Goal: Task Accomplishment & Management: Manage account settings

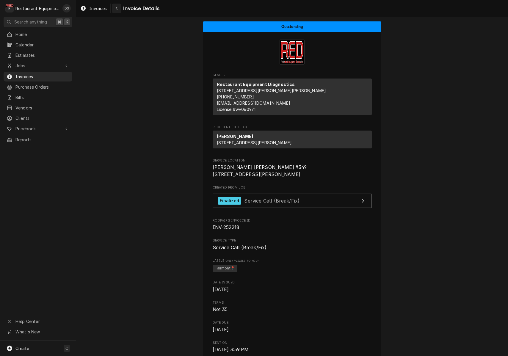
click at [120, 8] on button "Navigate back" at bounding box center [117, 9] width 10 height 10
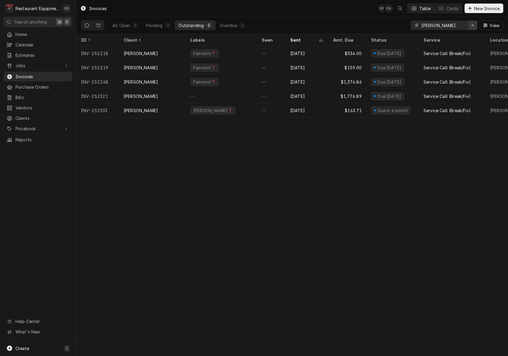
click at [472, 26] on icon "Erase input" at bounding box center [472, 25] width 2 height 2
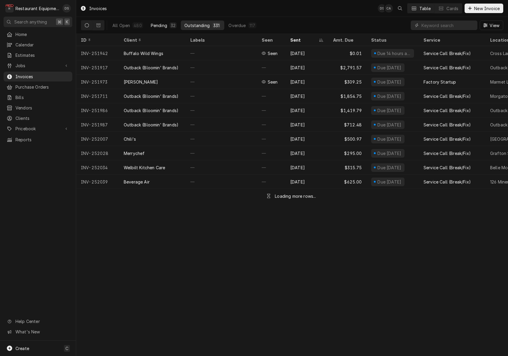
click at [165, 23] on div "Pending" at bounding box center [159, 25] width 16 height 6
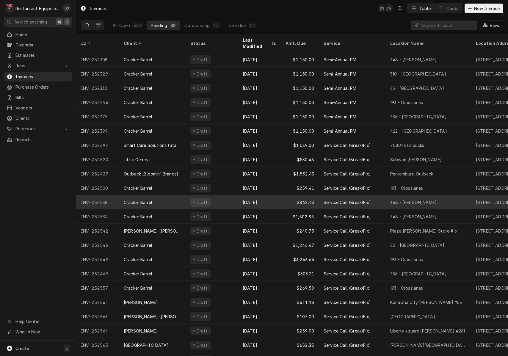
click at [172, 195] on div "Cracker Barrel" at bounding box center [152, 202] width 67 height 14
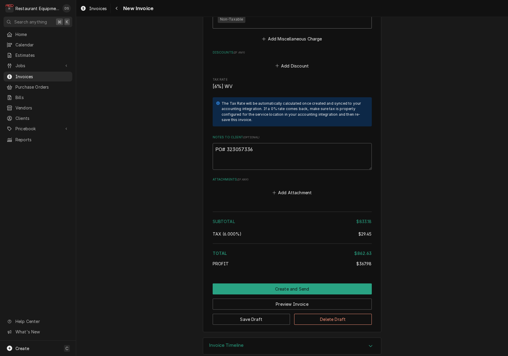
scroll to position [1199, 0]
drag, startPoint x: 255, startPoint y: 144, endPoint x: 237, endPoint y: 142, distance: 18.2
click at [227, 143] on textarea "PO# 323057336" at bounding box center [292, 156] width 159 height 27
click at [119, 10] on div "Navigate back" at bounding box center [117, 8] width 6 height 6
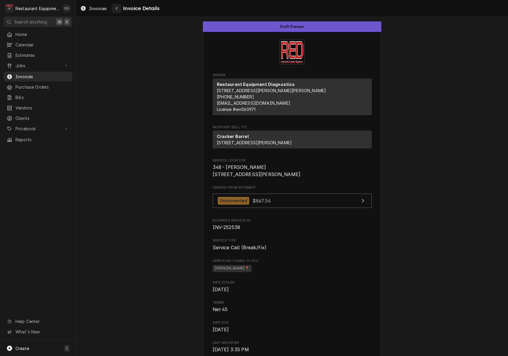
click at [119, 10] on div "Navigate back" at bounding box center [117, 8] width 6 height 6
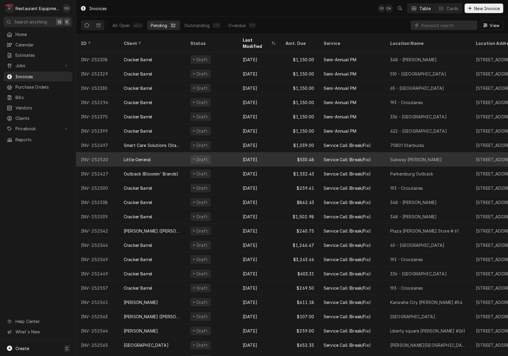
click at [239, 155] on div "Aug 21" at bounding box center [259, 159] width 43 height 14
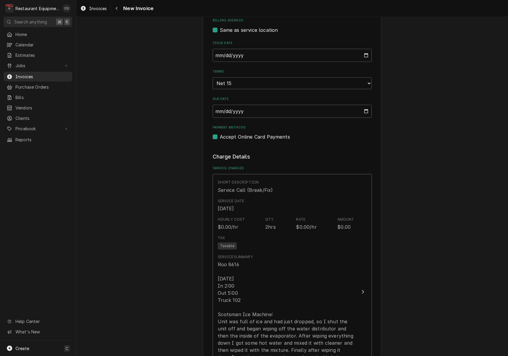
scroll to position [246, 0]
click at [235, 55] on input "2025-08-21" at bounding box center [292, 54] width 159 height 13
type input "2025-08-22"
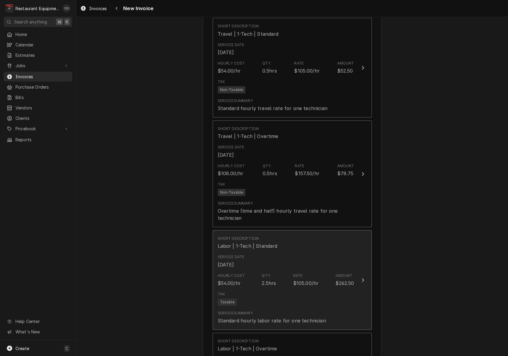
scroll to position [638, 0]
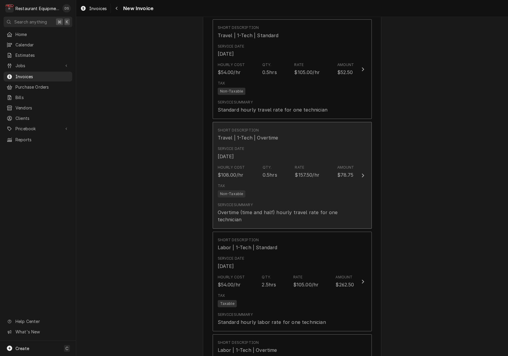
click at [297, 181] on div "Tax Non-Taxable" at bounding box center [286, 190] width 136 height 19
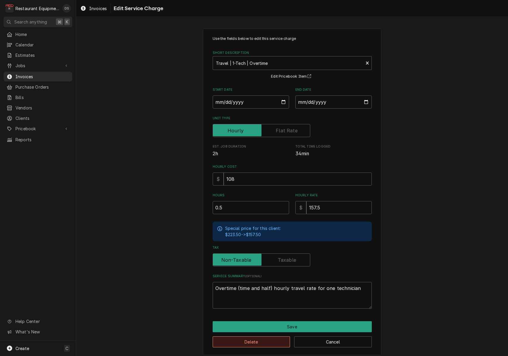
click at [270, 338] on button "Delete" at bounding box center [252, 341] width 78 height 11
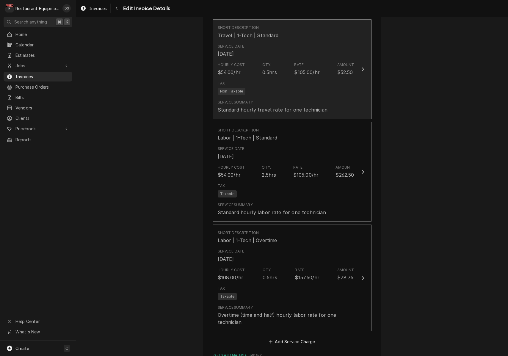
click at [274, 100] on div "Service Summary Standard hourly travel rate for one technician" at bounding box center [273, 107] width 110 height 14
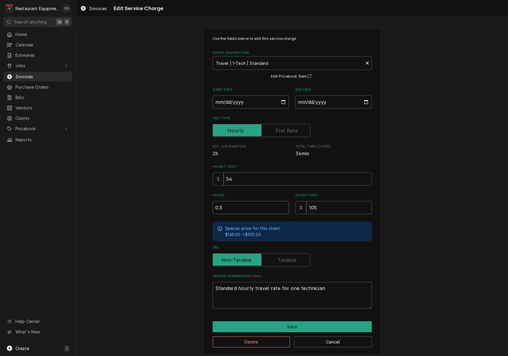
drag, startPoint x: 245, startPoint y: 205, endPoint x: 184, endPoint y: 198, distance: 61.0
click at [186, 199] on div "Use the fields below to edit this service charge Short Description Travel | 1-T…" at bounding box center [292, 191] width 432 height 337
type textarea "x"
type input "1"
click at [290, 323] on button "Save" at bounding box center [292, 326] width 159 height 11
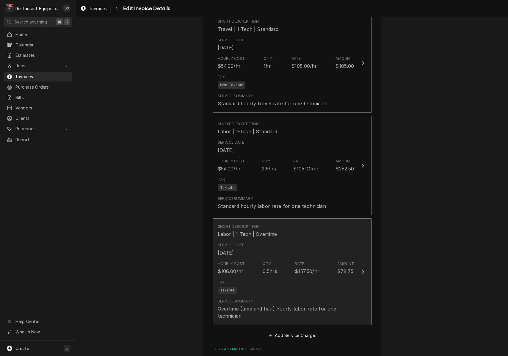
scroll to position [645, 0]
click at [280, 264] on div "Hourly Cost $108.00/hr Qty. 0.5hrs Rate $157.50/hr Amount $78.75" at bounding box center [286, 267] width 136 height 18
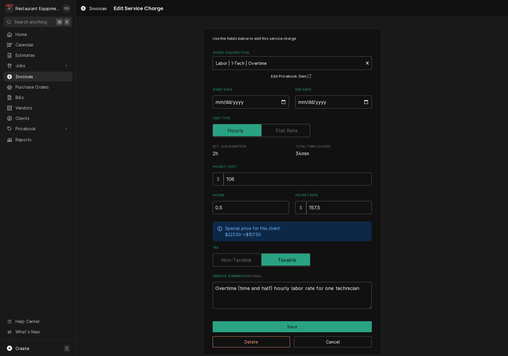
click at [267, 309] on div "Use the fields below to edit this service charge Short Description Labor | 1-Te…" at bounding box center [292, 192] width 178 height 326
click at [266, 341] on button "Delete" at bounding box center [252, 341] width 78 height 11
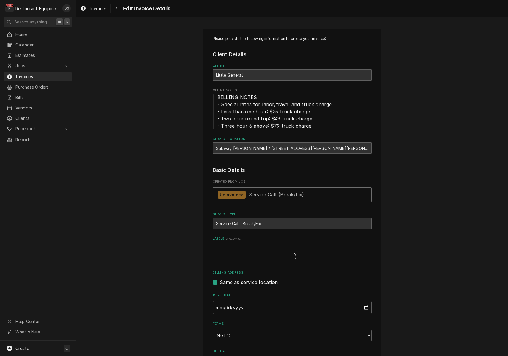
scroll to position [645, 0]
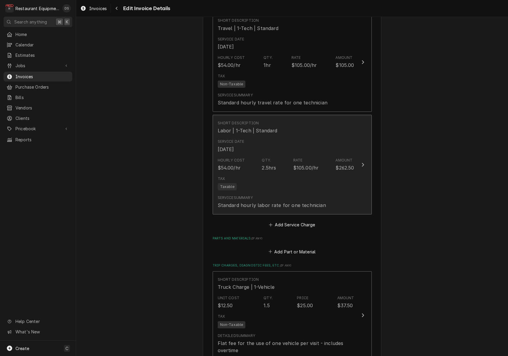
click at [284, 174] on div "Tax Taxable" at bounding box center [286, 183] width 136 height 19
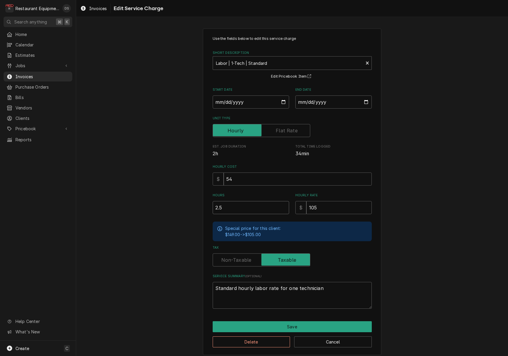
drag, startPoint x: 253, startPoint y: 207, endPoint x: 196, endPoint y: 206, distance: 56.8
click at [196, 206] on div "Use the fields below to edit this service charge Short Description Labor | 1-Te…" at bounding box center [292, 191] width 432 height 337
type textarea "x"
type input "3"
type textarea "x"
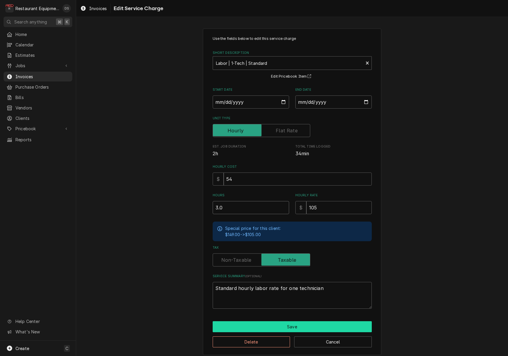
type input "3.0"
click at [295, 325] on button "Save" at bounding box center [292, 326] width 159 height 11
type textarea "x"
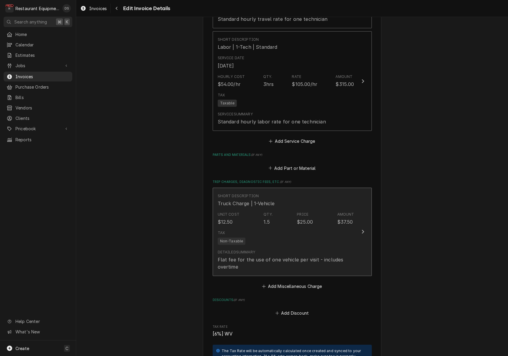
scroll to position [754, 0]
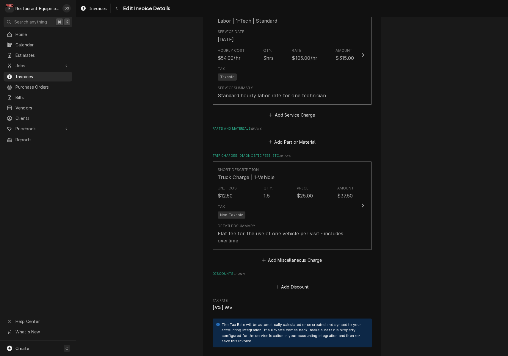
click at [291, 138] on button "Add Part or Material" at bounding box center [291, 142] width 49 height 8
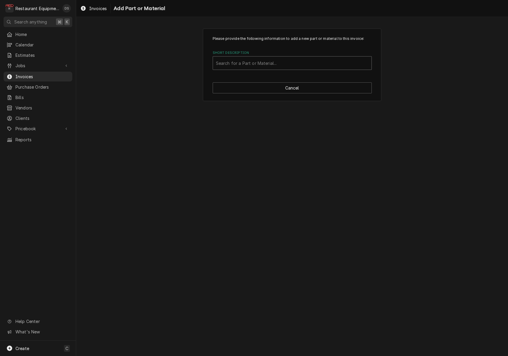
click at [268, 66] on div "Short Description" at bounding box center [292, 63] width 152 height 11
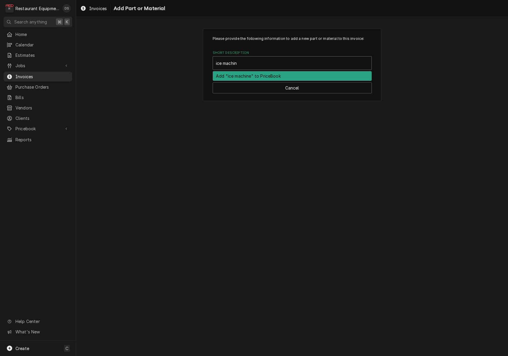
type input "ice machine"
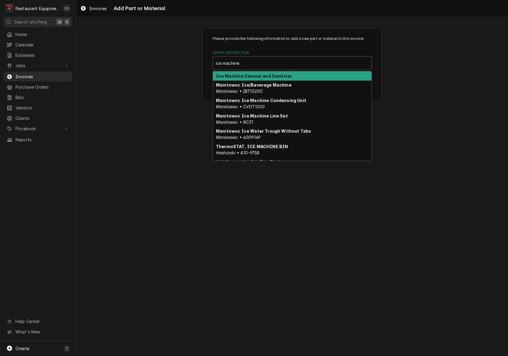
click at [259, 73] on strong "Ice Machine Cleaner and Sanitizer" at bounding box center [254, 75] width 76 height 5
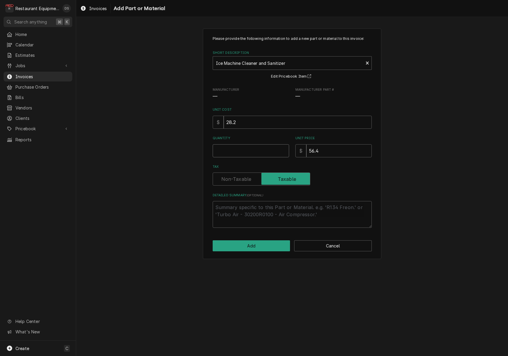
click at [252, 148] on input "Quantity" at bounding box center [251, 150] width 76 height 13
type textarea "x"
type input "1"
click at [267, 243] on button "Add" at bounding box center [252, 245] width 78 height 11
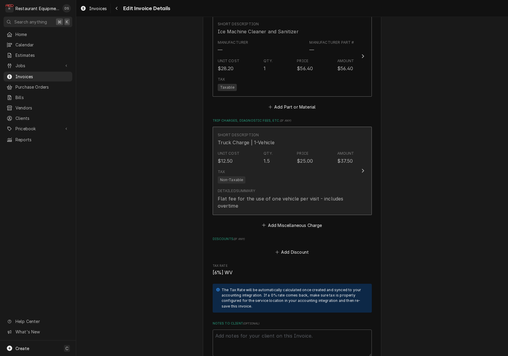
scroll to position [875, 0]
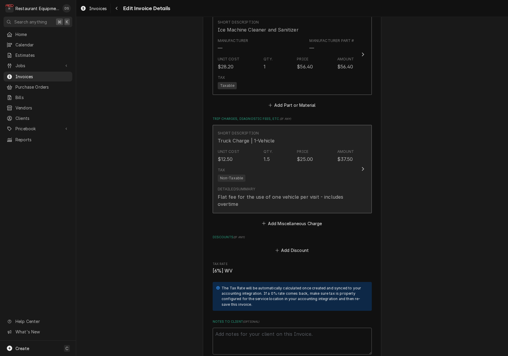
click at [301, 204] on button "Short Description Truck Charge | 1-Vehicle Unit Cost $12.50 Qty. 1.5 Price $25.…" at bounding box center [292, 169] width 159 height 88
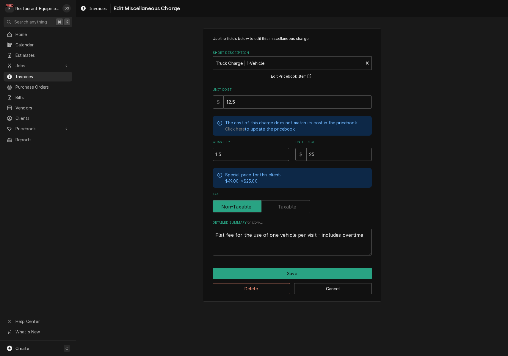
drag, startPoint x: 254, startPoint y: 152, endPoint x: 185, endPoint y: 153, distance: 69.9
click at [191, 153] on div "Use the fields below to edit this miscellaneous charge Short Description Truck …" at bounding box center [292, 165] width 432 height 284
type textarea "x"
type input "1"
click at [293, 268] on button "Save" at bounding box center [292, 273] width 159 height 11
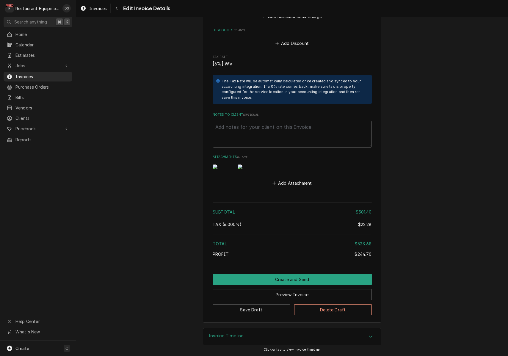
scroll to position [1095, 0]
click at [263, 280] on button "Create and Send" at bounding box center [292, 279] width 159 height 11
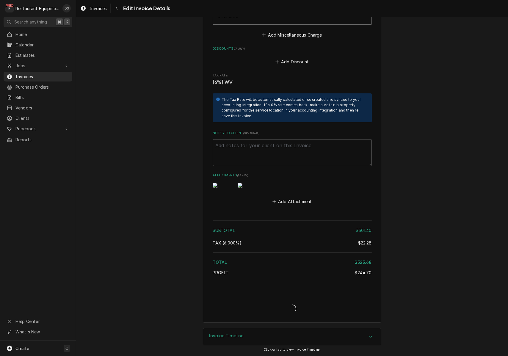
type textarea "x"
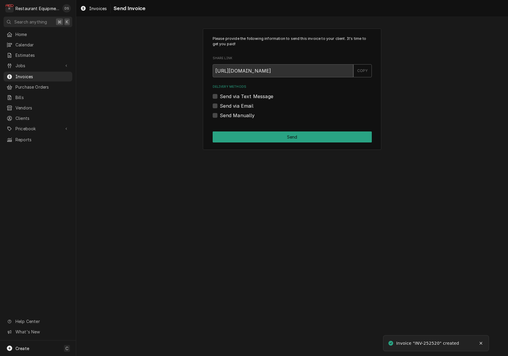
click at [220, 104] on label "Send via Email" at bounding box center [237, 105] width 34 height 7
click at [220, 104] on input "Send via Email" at bounding box center [299, 108] width 159 height 13
checkbox input "true"
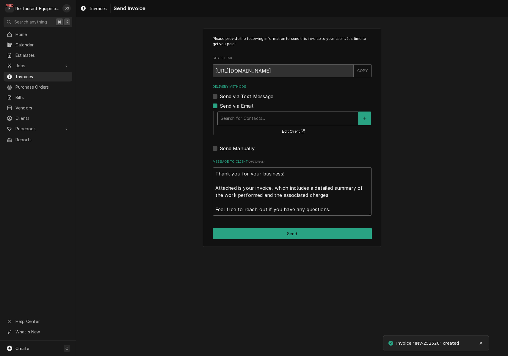
click at [261, 116] on div "Search for Contacts..." at bounding box center [288, 118] width 134 height 6
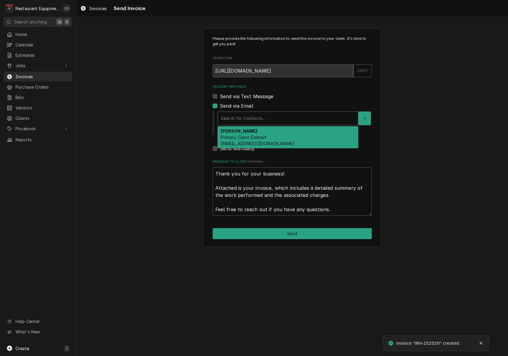
click at [260, 133] on div "ROBIN HATCHER Primary Client Contact rhatcher@lgstores.com" at bounding box center [288, 137] width 140 height 22
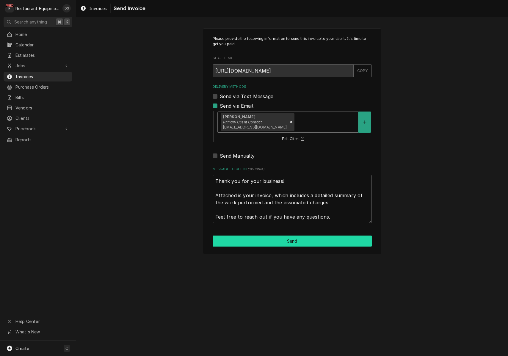
click at [297, 236] on button "Send" at bounding box center [292, 240] width 159 height 11
type textarea "x"
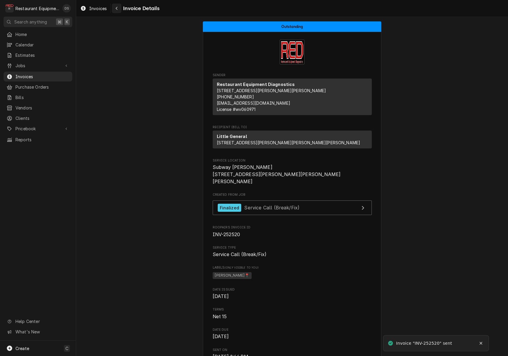
click at [118, 10] on div "Navigate back" at bounding box center [117, 8] width 6 height 6
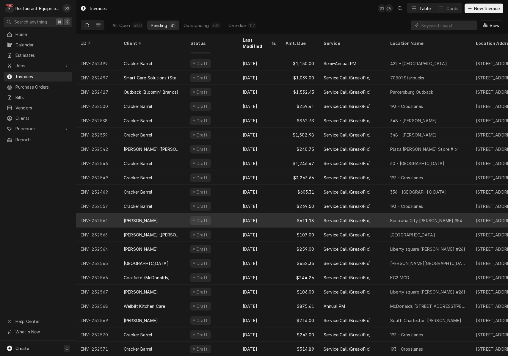
scroll to position [69, 0]
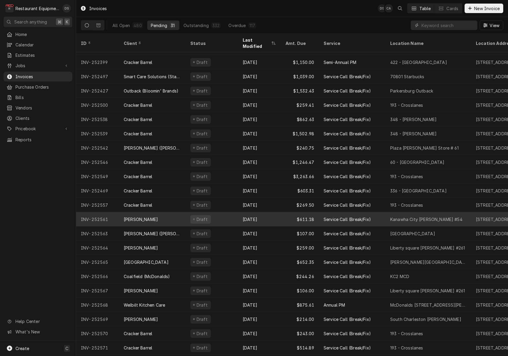
click at [273, 215] on div "[DATE]" at bounding box center [259, 219] width 43 height 14
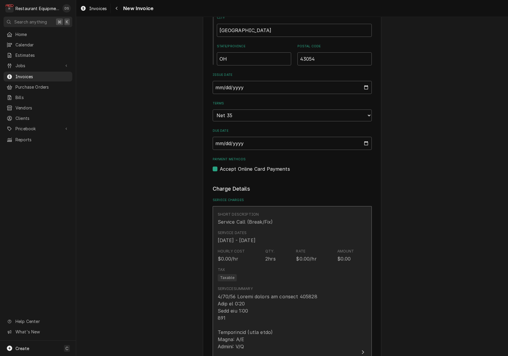
scroll to position [337, 0]
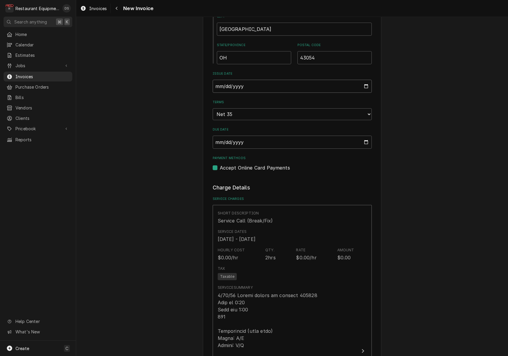
click at [250, 84] on input "2025-08-25" at bounding box center [292, 86] width 159 height 13
drag, startPoint x: 434, startPoint y: 102, endPoint x: 430, endPoint y: 104, distance: 4.1
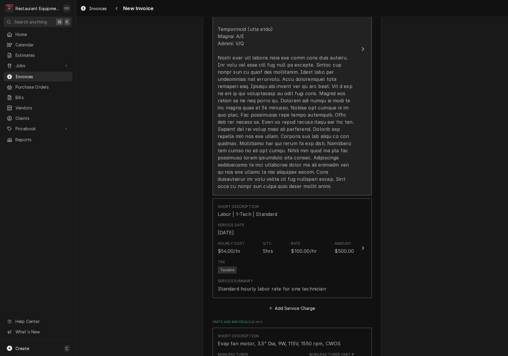
scroll to position [638, 0]
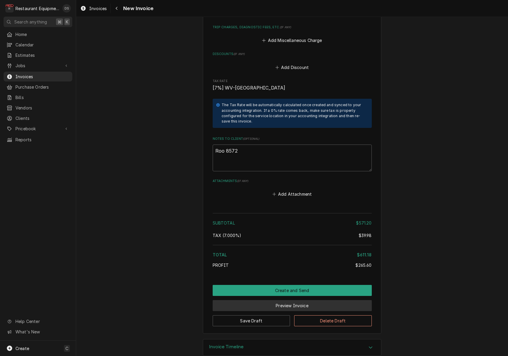
click at [296, 300] on button "Preview Invoice" at bounding box center [292, 305] width 159 height 11
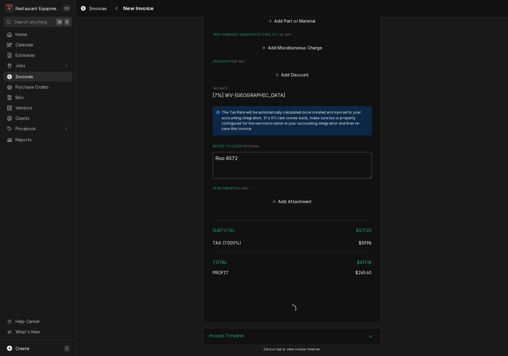
scroll to position [1045, 0]
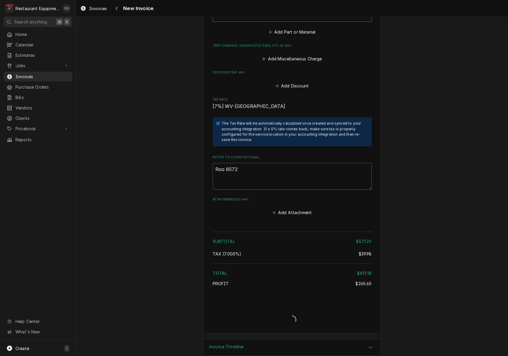
type textarea "x"
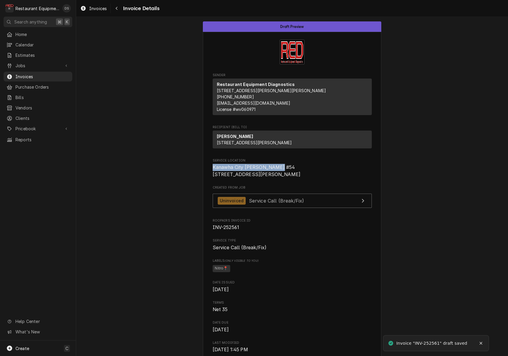
drag, startPoint x: 212, startPoint y: 178, endPoint x: 279, endPoint y: 178, distance: 67.2
copy span "Kanawha City Bob Evans #54"
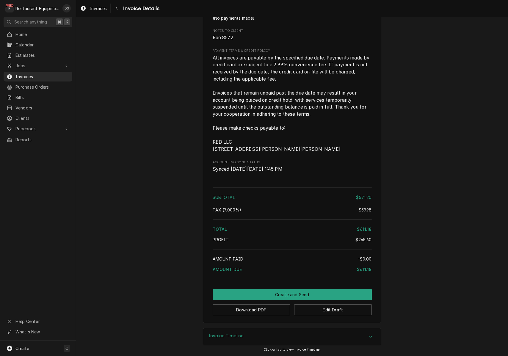
scroll to position [862, 0]
click at [259, 312] on button "Download PDF" at bounding box center [252, 309] width 78 height 11
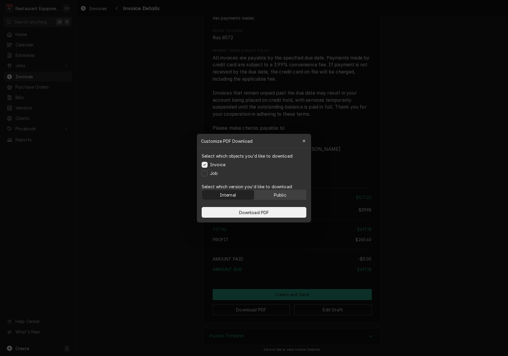
click at [289, 194] on button "Public" at bounding box center [280, 195] width 52 height 10
click at [266, 216] on button "Download PDF" at bounding box center [254, 212] width 105 height 11
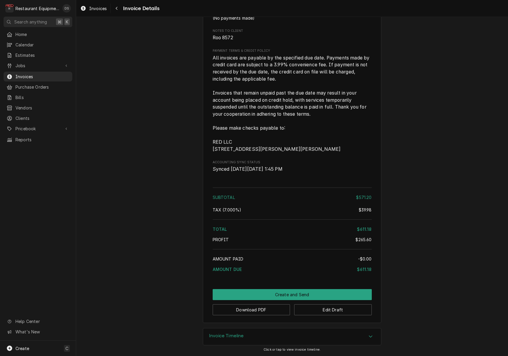
click at [290, 291] on button "Create and Send" at bounding box center [292, 294] width 159 height 11
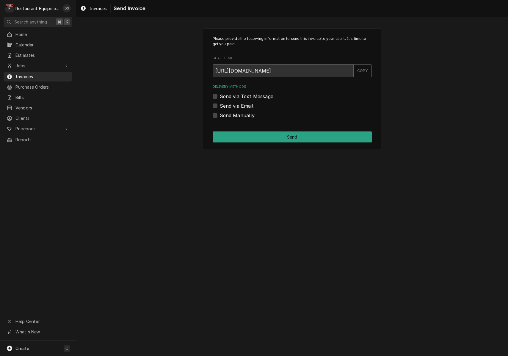
click at [220, 115] on label "Send Manually" at bounding box center [237, 115] width 35 height 7
click at [220, 115] on input "Send Manually" at bounding box center [299, 118] width 159 height 13
checkbox input "true"
click at [275, 136] on button "Send" at bounding box center [292, 136] width 159 height 11
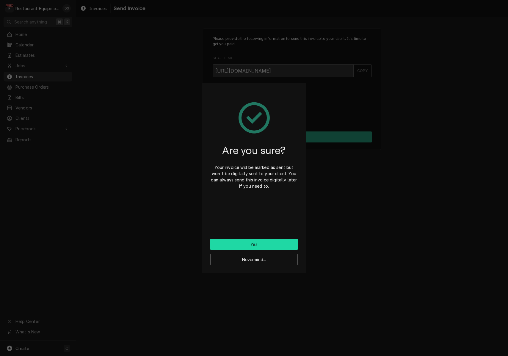
click at [265, 243] on button "Yes" at bounding box center [253, 244] width 87 height 11
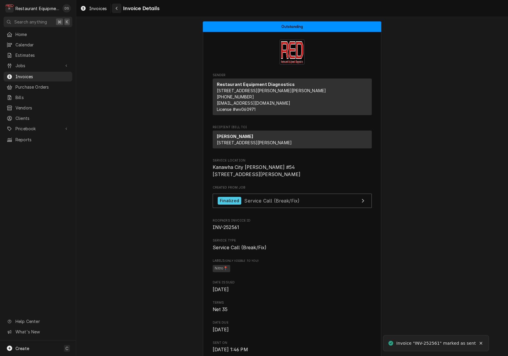
click at [119, 11] on button "Navigate back" at bounding box center [117, 9] width 10 height 10
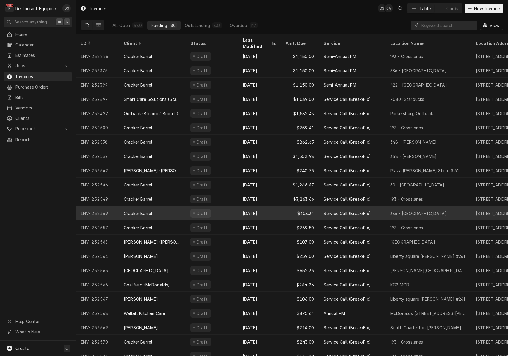
scroll to position [46, 0]
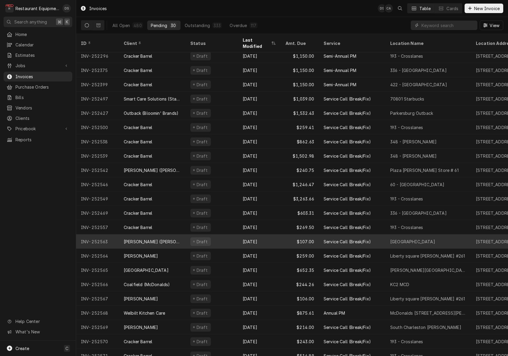
click at [223, 234] on div "Draft" at bounding box center [211, 241] width 52 height 14
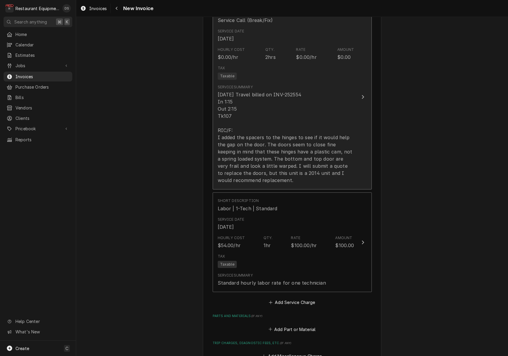
scroll to position [417, 0]
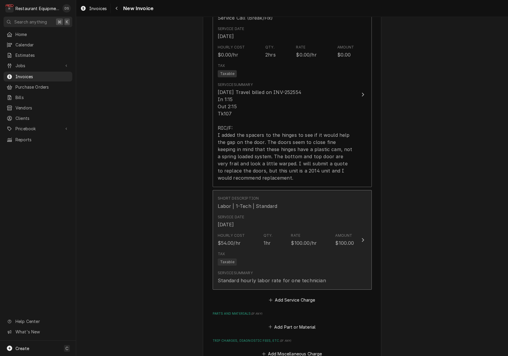
click at [271, 249] on div "Tax Taxable" at bounding box center [286, 258] width 136 height 19
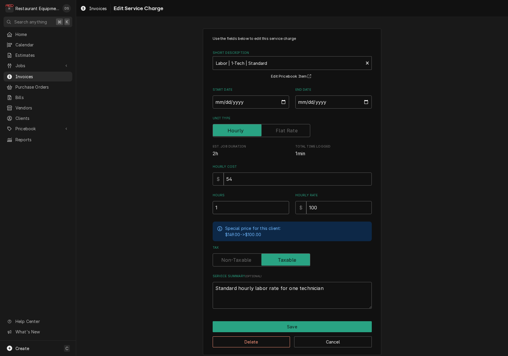
click at [247, 208] on input "1" at bounding box center [251, 207] width 76 height 13
type textarea "x"
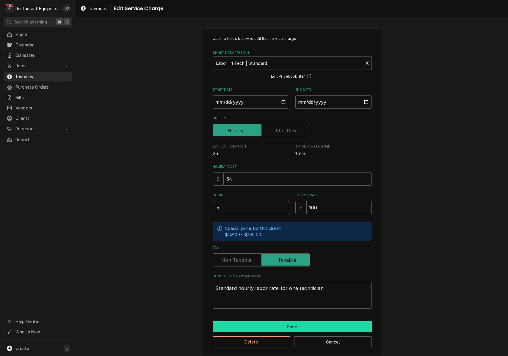
type input ".5"
click at [282, 321] on button "Save" at bounding box center [292, 326] width 159 height 11
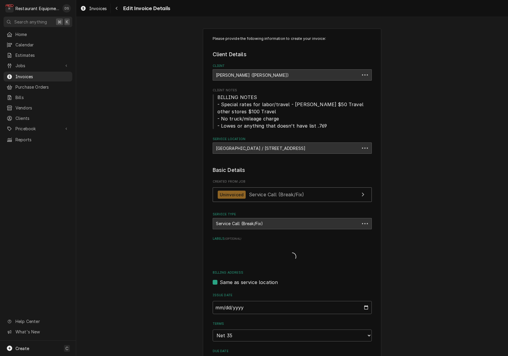
scroll to position [417, 0]
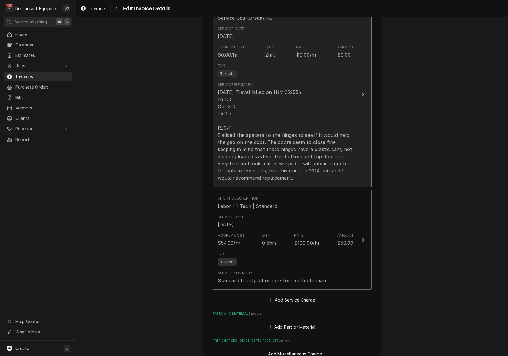
click at [245, 165] on div "08/22/25 Travel billed on INV-252554 In 1:15 Out 2:15 Tk107 RIC/F: I added the …" at bounding box center [286, 135] width 136 height 93
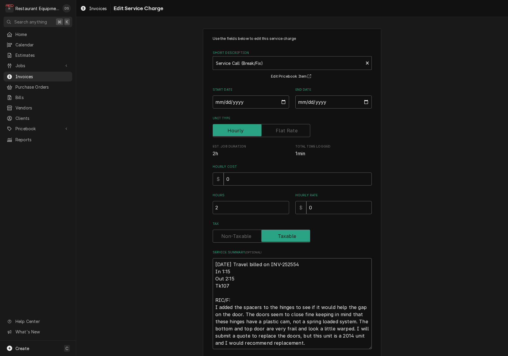
click at [237, 274] on textarea "08/22/25 Travel billed on INV-252554 In 1:15 Out 2:15 Tk107 RIC/F: I added the …" at bounding box center [292, 303] width 159 height 91
type textarea "x"
type textarea "08/22/25 Travel billed on INV-252554 In 1:15 Out 2:1 Tk107 RIC/F: I added the s…"
type textarea "x"
type textarea "08/22/25 Travel billed on INV-252554 In 1:15 Out 2: Tk107 RIC/F: I added the sp…"
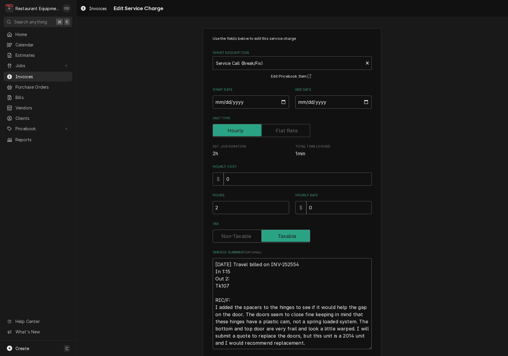
type textarea "x"
type textarea "08/22/25 Travel billed on INV-252554 In 1:15 Out 2 Tk107 RIC/F: I added the spa…"
type textarea "x"
type textarea "08/22/25 Travel billed on INV-252554 In 1:15 Out Tk107 RIC/F: I added the space…"
type textarea "x"
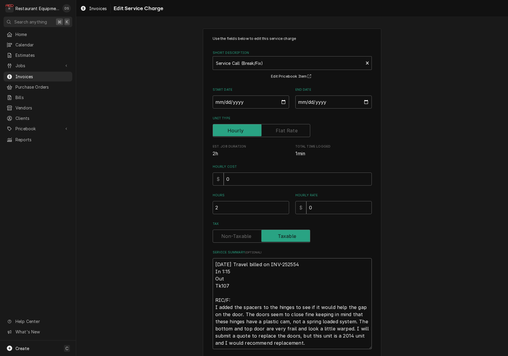
type textarea "08/22/25 Travel billed on INV-252554 In 1:15 Out 1 Tk107 RIC/F: I added the spa…"
type textarea "x"
type textarea "08/22/25 Travel billed on INV-252554 In 1:15 Out 1: Tk107 RIC/F: I added the sp…"
type textarea "x"
type textarea "08/22/25 Travel billed on INV-252554 In 1:15 Out 1:4 Tk107 RIC/F: I added the s…"
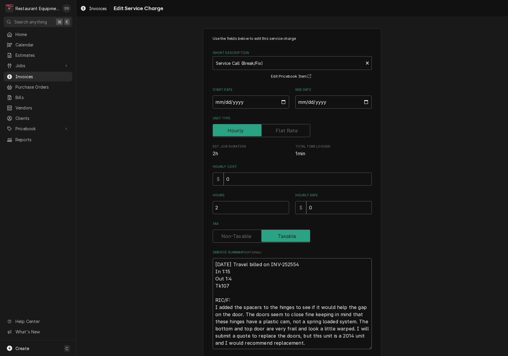
type textarea "x"
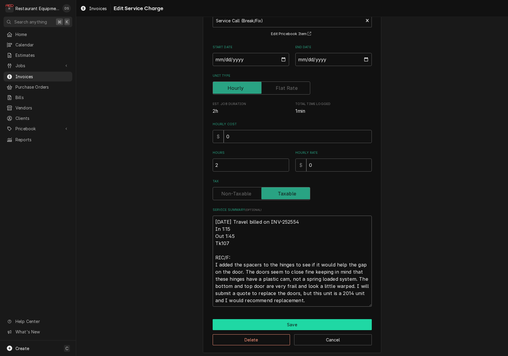
type textarea "08/22/25 Travel billed on INV-252554 In 1:15 Out 1:45 Tk107 RIC/F: I added the …"
click at [294, 323] on button "Save" at bounding box center [292, 324] width 159 height 11
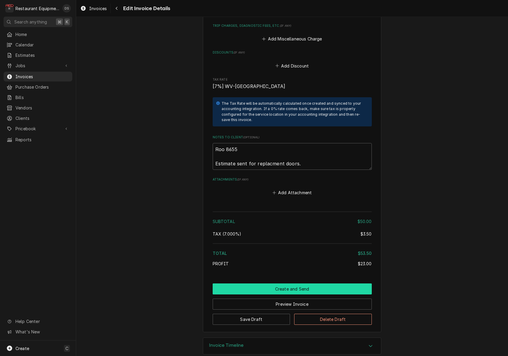
scroll to position [732, 0]
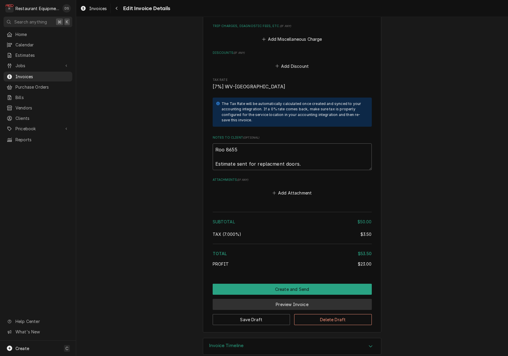
click at [279, 299] on button "Preview Invoice" at bounding box center [292, 304] width 159 height 11
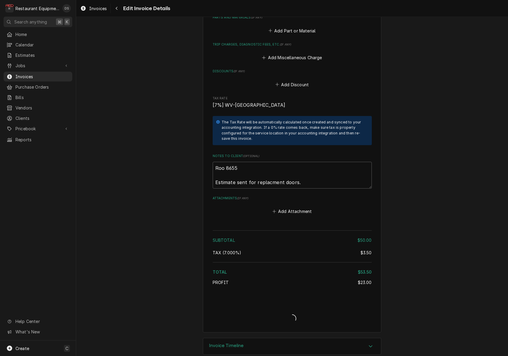
type textarea "x"
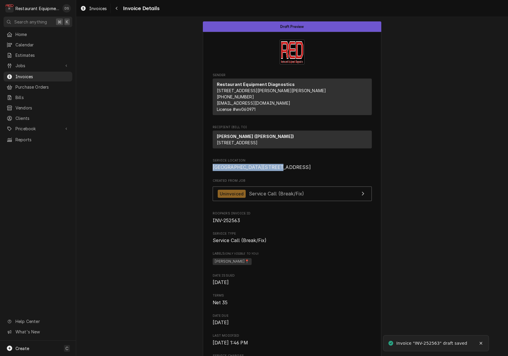
drag, startPoint x: 212, startPoint y: 178, endPoint x: 244, endPoint y: 183, distance: 32.2
copy span "Lewisburg [STREET_ADDRESS]"
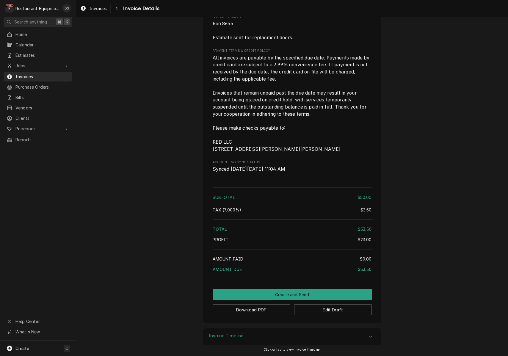
scroll to position [712, 0]
click at [259, 312] on button "Download PDF" at bounding box center [252, 309] width 78 height 11
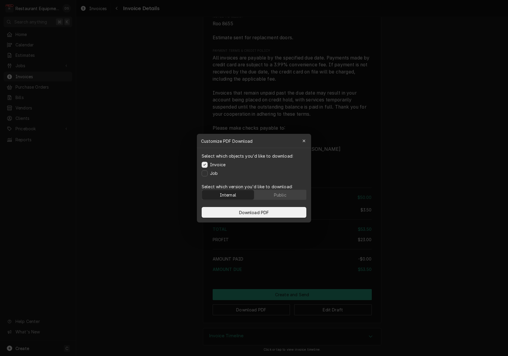
drag, startPoint x: 276, startPoint y: 198, endPoint x: 275, endPoint y: 201, distance: 3.0
click at [275, 198] on button "Public" at bounding box center [280, 195] width 52 height 10
click at [274, 210] on button "Download PDF" at bounding box center [254, 212] width 105 height 11
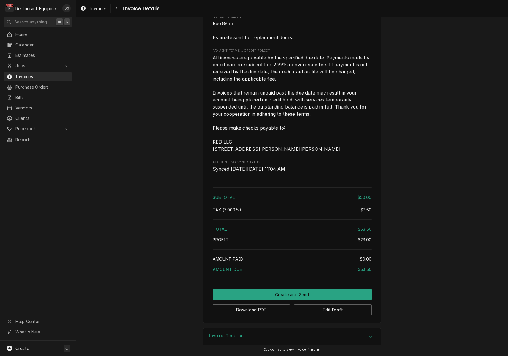
click at [288, 290] on button "Create and Send" at bounding box center [292, 294] width 159 height 11
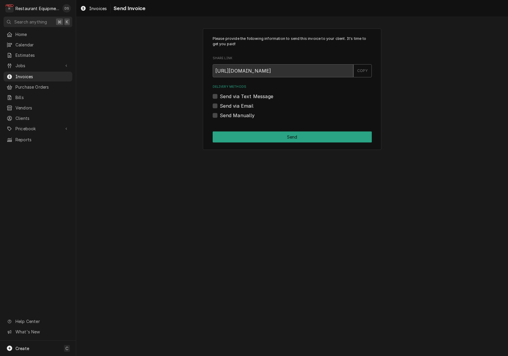
click at [220, 115] on label "Send Manually" at bounding box center [237, 115] width 35 height 7
click at [220, 115] on input "Send Manually" at bounding box center [299, 118] width 159 height 13
checkbox input "true"
click at [283, 135] on button "Send" at bounding box center [292, 136] width 159 height 11
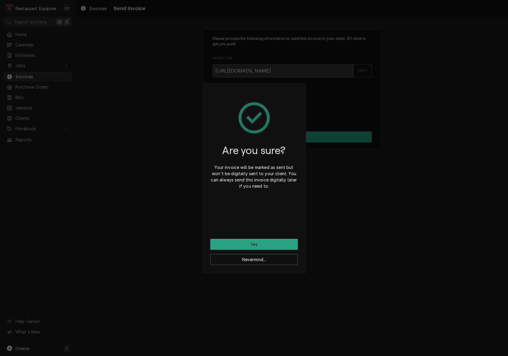
click at [268, 242] on button "Yes" at bounding box center [253, 244] width 87 height 11
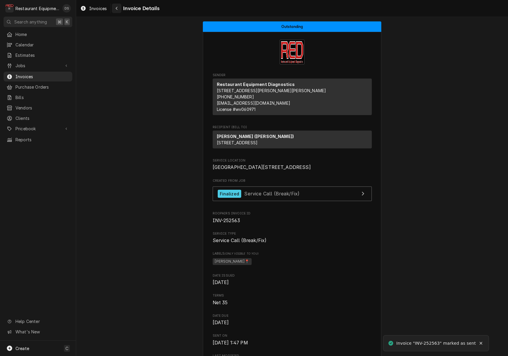
click at [119, 8] on div "Navigate back" at bounding box center [117, 8] width 6 height 6
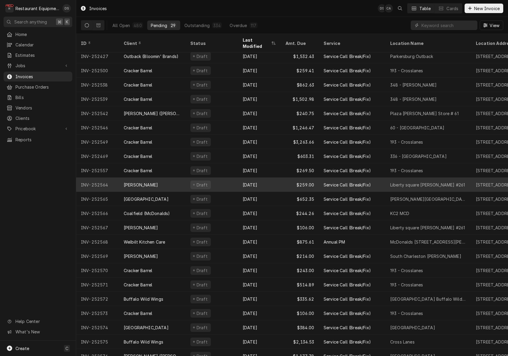
click at [186, 177] on div "Draft" at bounding box center [211, 184] width 52 height 14
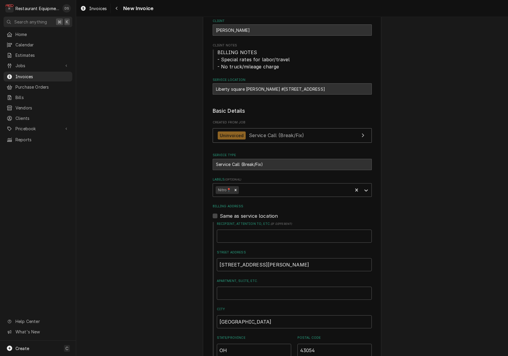
scroll to position [34, 0]
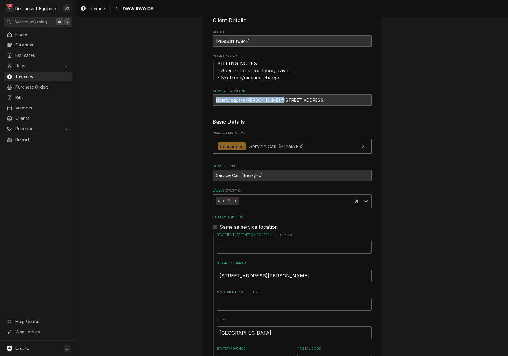
drag, startPoint x: 216, startPoint y: 99, endPoint x: 274, endPoint y: 99, distance: 58.6
click at [279, 98] on div "Liberty square Bob Evans #261 / 70 Liberty Square Dr, Hurricane, WV 25526" at bounding box center [292, 99] width 159 height 11
copy div "Liberty square [PERSON_NAME] #261"
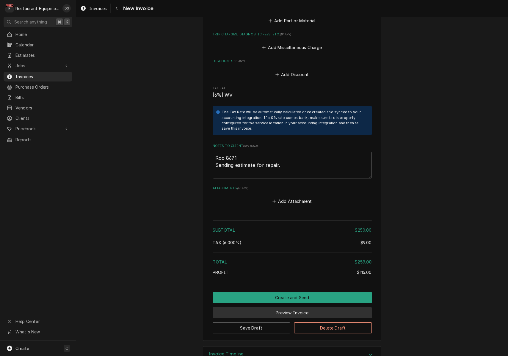
click at [287, 307] on button "Preview Invoice" at bounding box center [292, 312] width 159 height 11
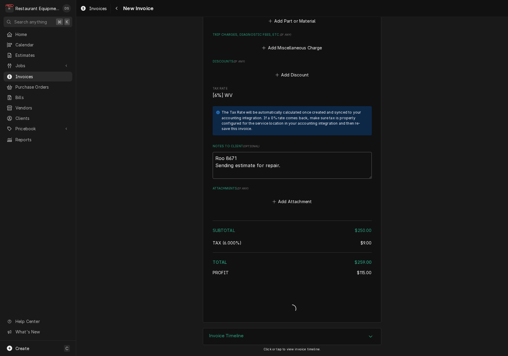
scroll to position [1009, 0]
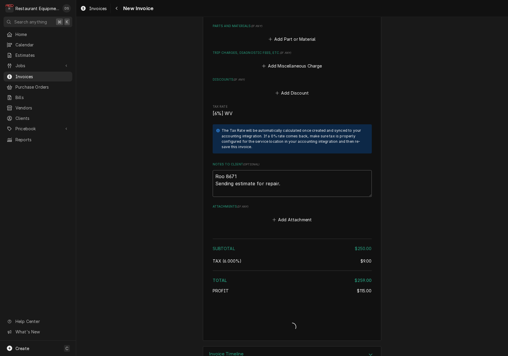
type textarea "x"
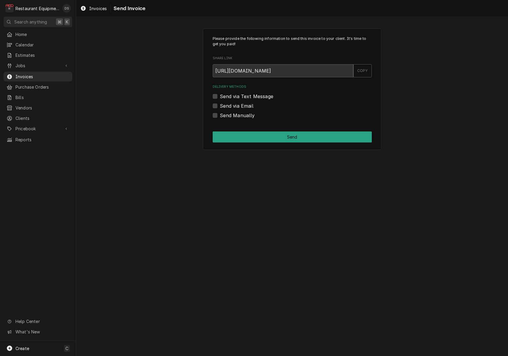
click at [220, 115] on label "Send Manually" at bounding box center [237, 115] width 35 height 7
click at [220, 115] on input "Send Manually" at bounding box center [299, 118] width 159 height 13
checkbox input "true"
click at [297, 139] on button "Send" at bounding box center [292, 136] width 159 height 11
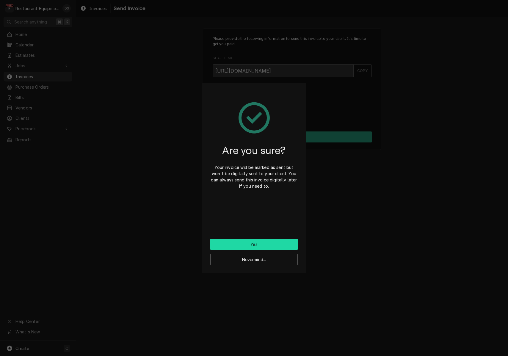
click at [269, 241] on button "Yes" at bounding box center [253, 244] width 87 height 11
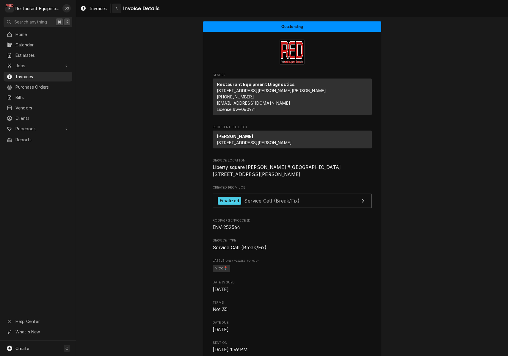
click at [118, 10] on icon "Navigate back" at bounding box center [116, 8] width 3 height 4
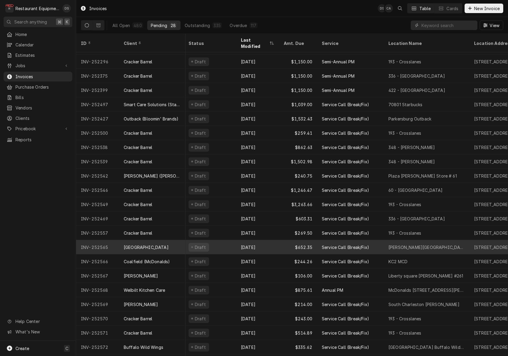
scroll to position [41, 2]
click at [268, 239] on div "Aug 25" at bounding box center [257, 246] width 43 height 14
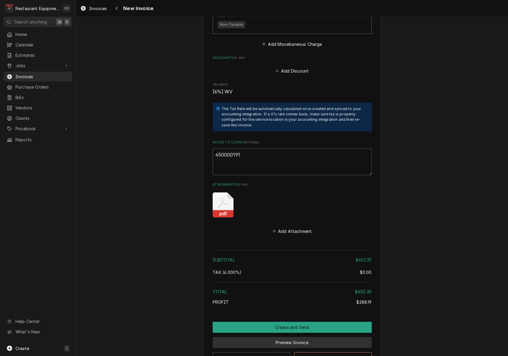
scroll to position [1204, 0]
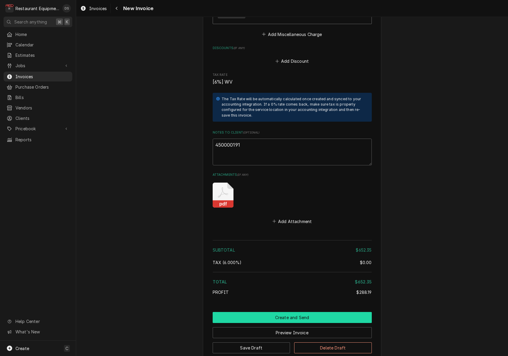
click at [302, 312] on button "Create and Send" at bounding box center [292, 317] width 159 height 11
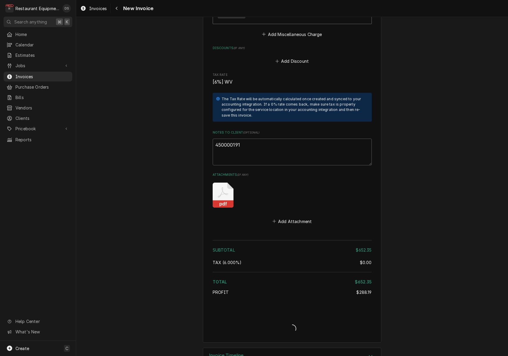
type textarea "x"
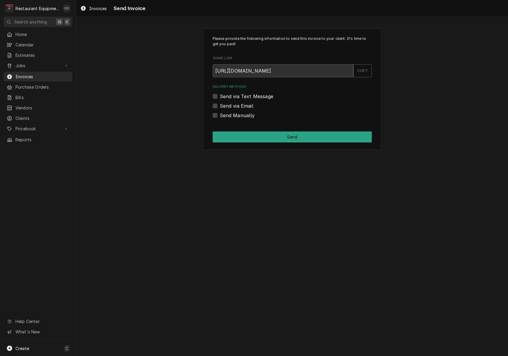
click at [220, 104] on label "Send via Email" at bounding box center [237, 105] width 34 height 7
click at [220, 104] on input "Send via Email" at bounding box center [299, 108] width 159 height 13
checkbox input "true"
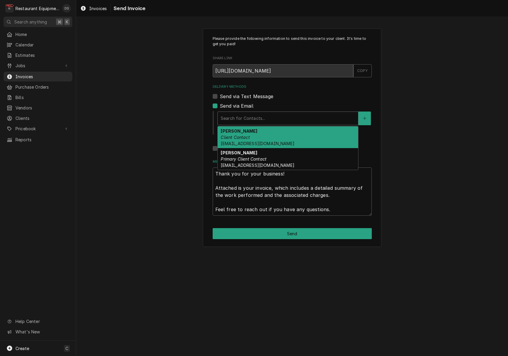
click at [266, 114] on div "Delivery Methods" at bounding box center [288, 118] width 134 height 11
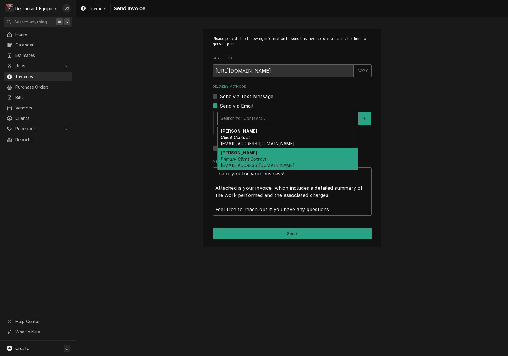
click at [266, 156] on em "Primary Client Contact" at bounding box center [244, 158] width 46 height 5
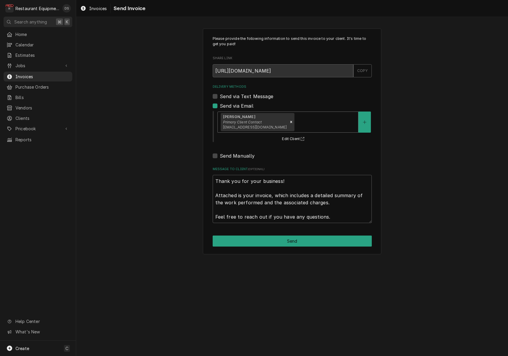
click at [295, 123] on div "Delivery Methods" at bounding box center [324, 122] width 59 height 11
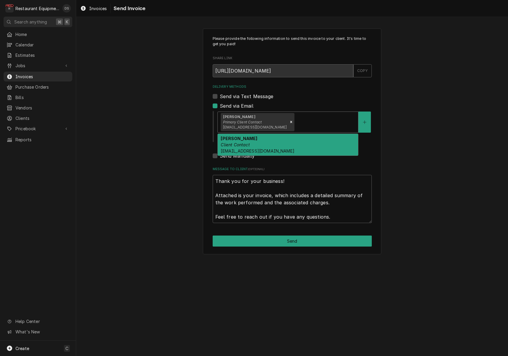
click at [288, 141] on div "Darlene McNeal Client Contact smcneel@k12.wv.us" at bounding box center [288, 145] width 140 height 22
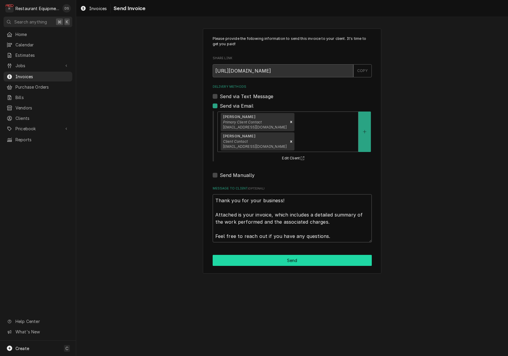
click at [298, 255] on button "Send" at bounding box center [292, 260] width 159 height 11
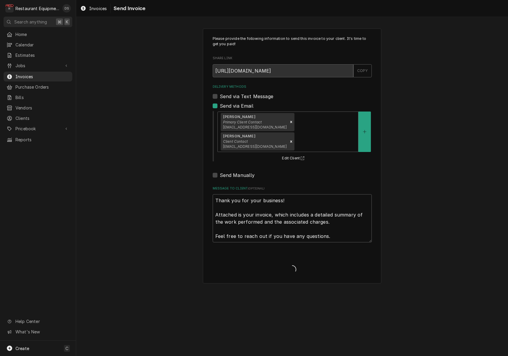
type textarea "x"
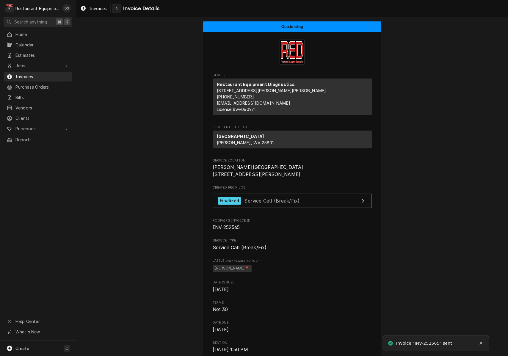
click at [115, 9] on div "Navigate back" at bounding box center [117, 8] width 6 height 6
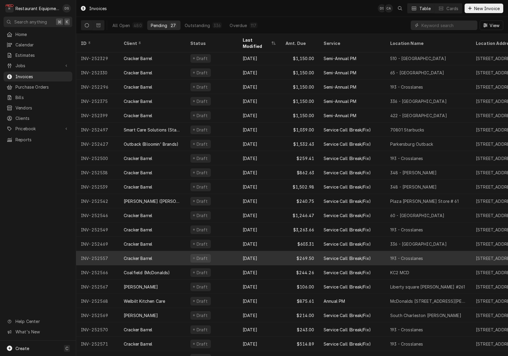
scroll to position [23, 0]
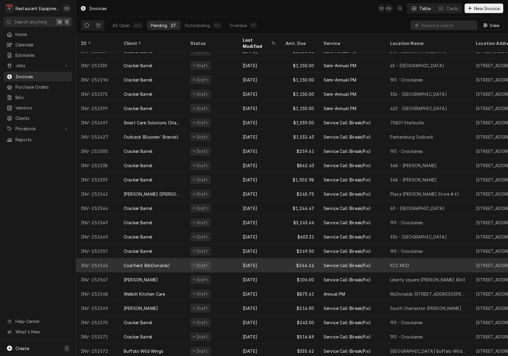
click at [227, 262] on div "Draft" at bounding box center [211, 265] width 52 height 14
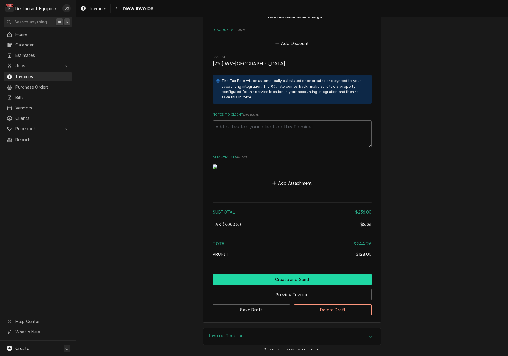
click at [279, 281] on button "Create and Send" at bounding box center [292, 279] width 159 height 11
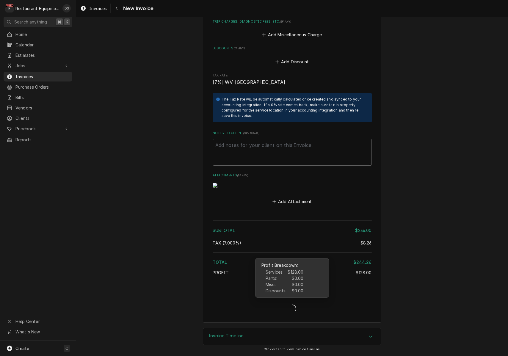
type textarea "x"
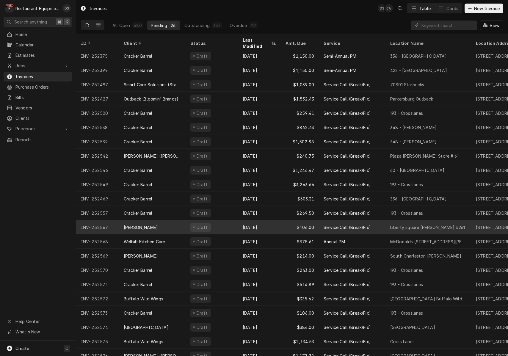
scroll to position [60, 0]
click at [225, 221] on div "Draft" at bounding box center [211, 227] width 52 height 14
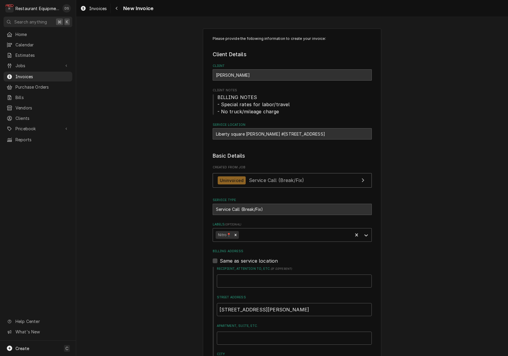
drag, startPoint x: 219, startPoint y: 134, endPoint x: 216, endPoint y: 133, distance: 3.1
click at [217, 133] on div "Liberty square Bob Evans #261 / 70 Liberty Square Dr, Hurricane, WV 25526" at bounding box center [292, 133] width 159 height 11
drag, startPoint x: 214, startPoint y: 132, endPoint x: 278, endPoint y: 132, distance: 63.3
click at [278, 132] on div "Liberty square Bob Evans #261 / 70 Liberty Square Dr, Hurricane, WV 25526" at bounding box center [292, 133] width 159 height 11
copy div "Liberty square Bob Evans #261"
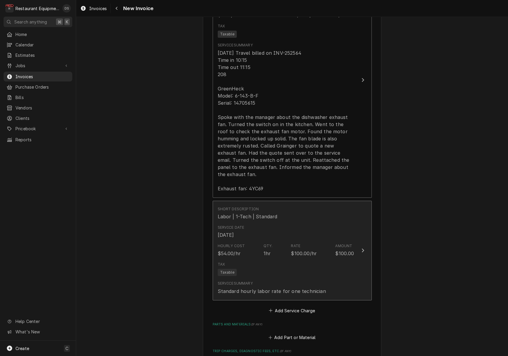
scroll to position [580, 0]
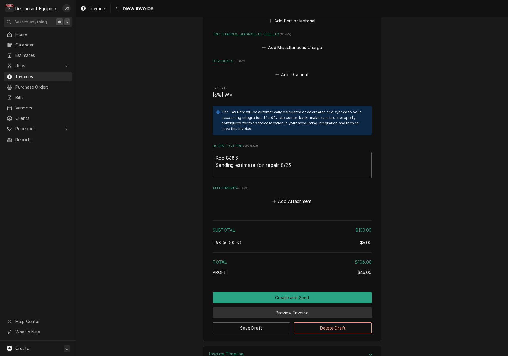
click at [284, 307] on button "Preview Invoice" at bounding box center [292, 312] width 159 height 11
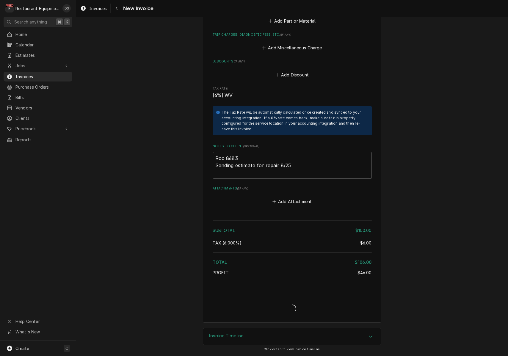
scroll to position [878, 0]
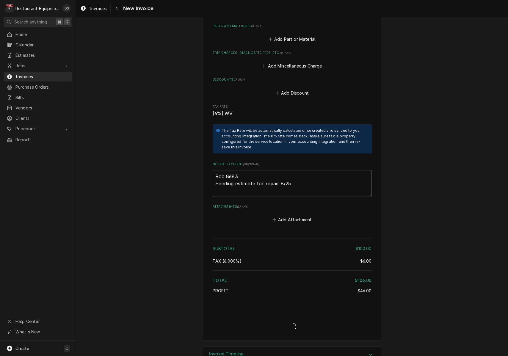
type textarea "x"
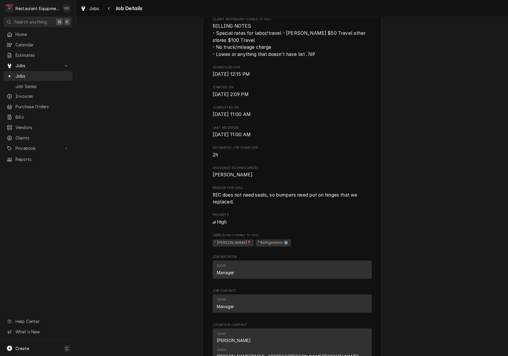
scroll to position [158, 0]
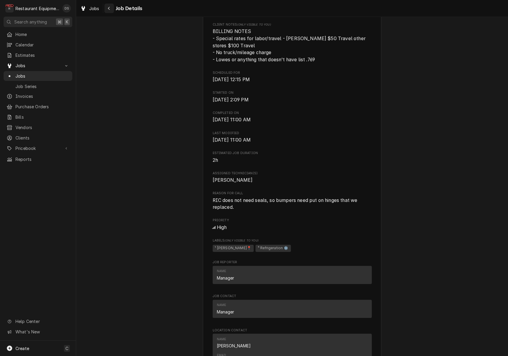
click at [110, 11] on div "Navigate back" at bounding box center [109, 8] width 6 height 6
